Goal: Task Accomplishment & Management: Manage account settings

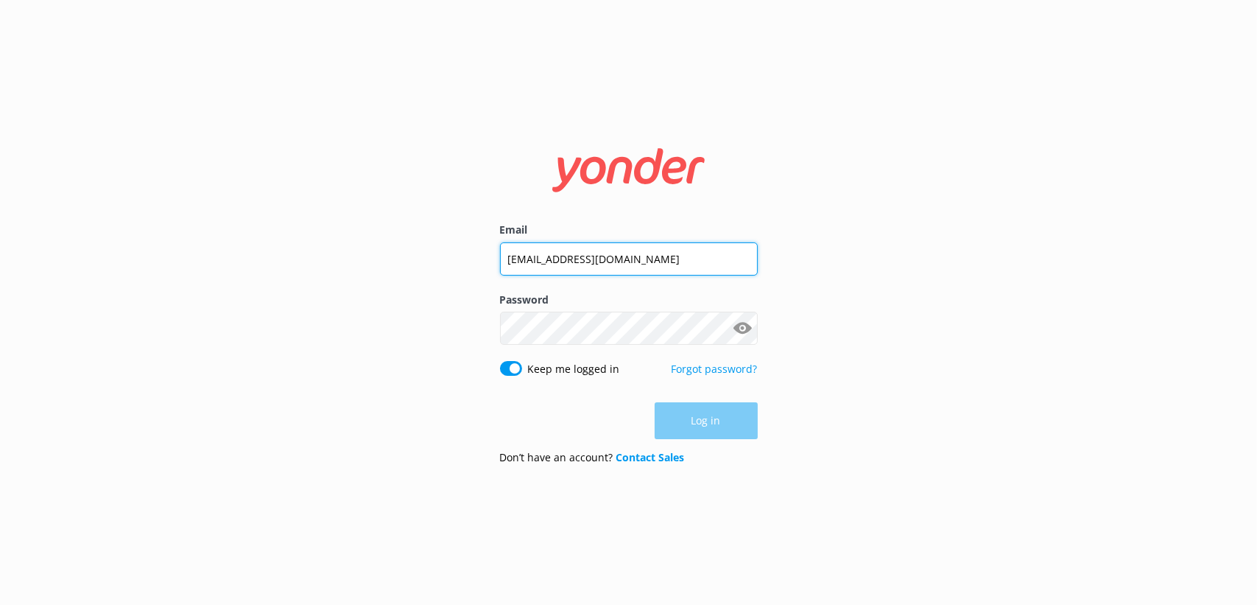
click at [575, 251] on input "[EMAIL_ADDRESS][DOMAIN_NAME]" at bounding box center [629, 258] width 258 height 33
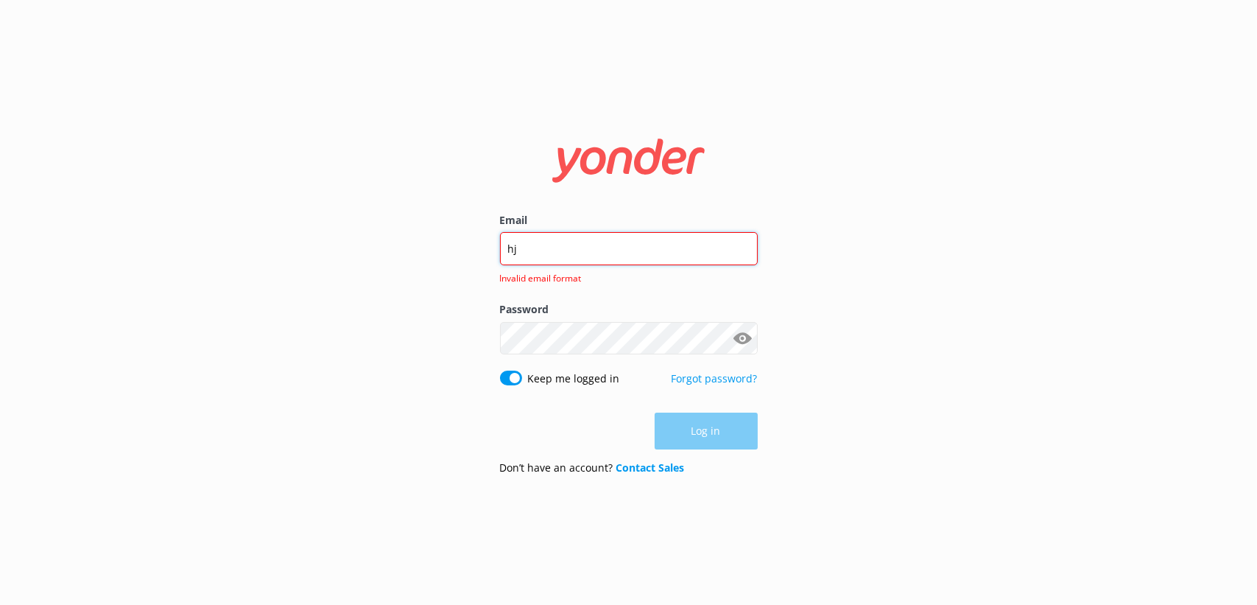
type input "[EMAIL_ADDRESS][PERSON_NAME][DOMAIN_NAME]"
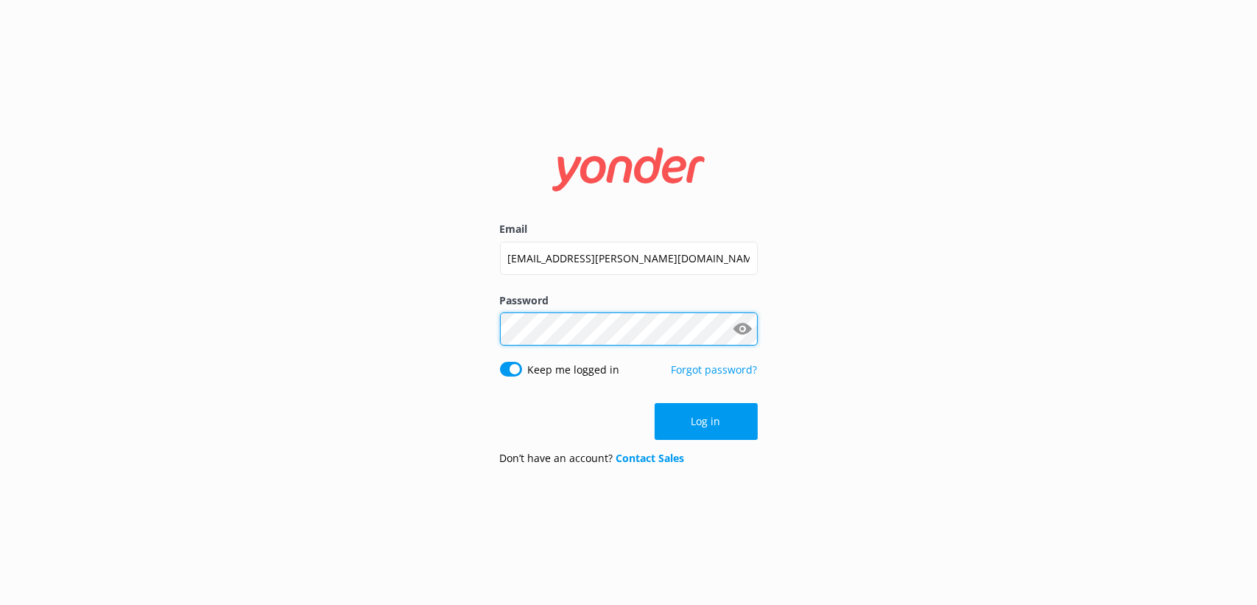
click button "Log in" at bounding box center [706, 421] width 103 height 37
